Goal: Find specific page/section: Find specific page/section

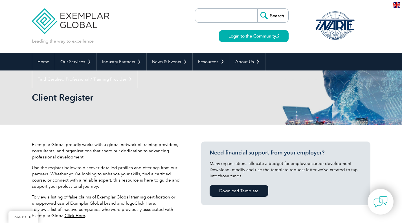
select select "[GEOGRAPHIC_DATA]"
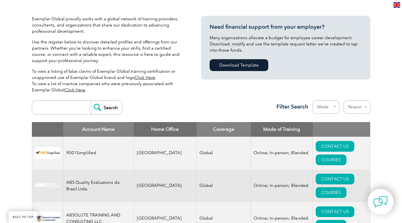
scroll to position [169, 0]
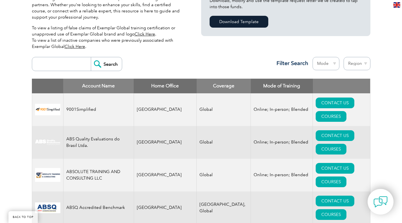
click at [363, 64] on select "Region Australia Bahrain Bangladesh Brazil Canada Colombia Dominican Republic E…" at bounding box center [356, 63] width 27 height 13
select select "India"
click at [343, 57] on select "Region Australia Bahrain Bangladesh Brazil Canada Colombia Dominican Republic E…" at bounding box center [356, 63] width 27 height 13
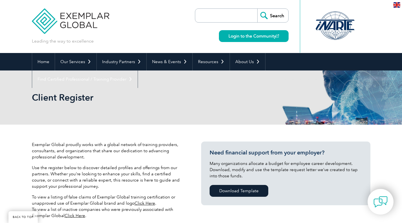
select select "[GEOGRAPHIC_DATA]"
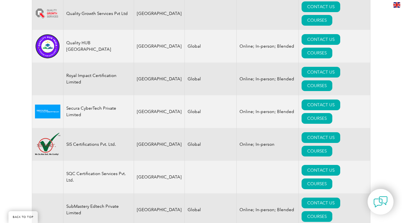
scroll to position [1172, 0]
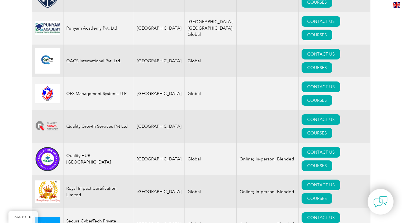
drag, startPoint x: 67, startPoint y: 67, endPoint x: 111, endPoint y: 67, distance: 44.5
